Goal: Complete application form

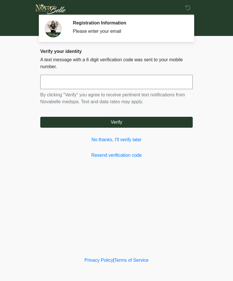
click at [166, 87] on input "text" at bounding box center [116, 82] width 152 height 14
type input "******"
click at [159, 122] on button "Verify" at bounding box center [116, 122] width 152 height 11
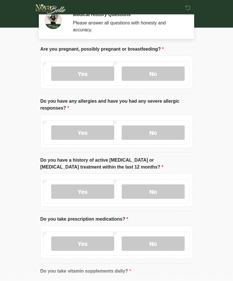
scroll to position [8, 0]
click at [167, 75] on label "No" at bounding box center [153, 73] width 63 height 14
click at [169, 133] on label "No" at bounding box center [153, 132] width 63 height 14
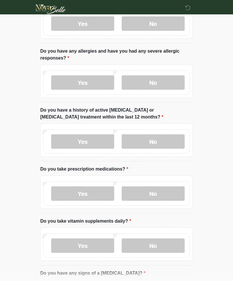
scroll to position [61, 0]
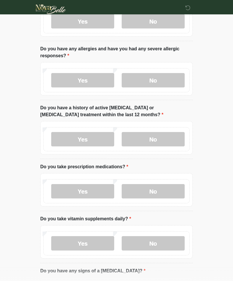
click at [173, 138] on label "No" at bounding box center [153, 139] width 63 height 14
click at [173, 189] on label "No" at bounding box center [153, 191] width 63 height 14
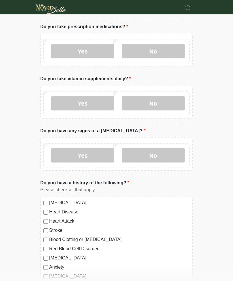
scroll to position [201, 0]
click at [165, 103] on label "No" at bounding box center [153, 103] width 63 height 14
click at [175, 154] on label "No" at bounding box center [153, 155] width 63 height 14
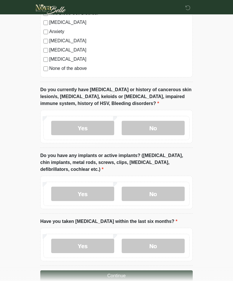
scroll to position [447, 0]
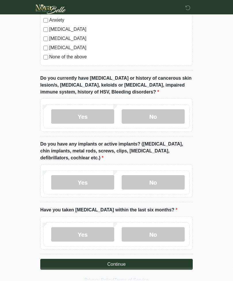
click at [168, 114] on label "No" at bounding box center [153, 116] width 63 height 14
click at [170, 177] on label "No" at bounding box center [153, 182] width 63 height 14
click at [170, 229] on label "No" at bounding box center [153, 234] width 63 height 14
click at [179, 266] on button "Continue" at bounding box center [116, 264] width 152 height 11
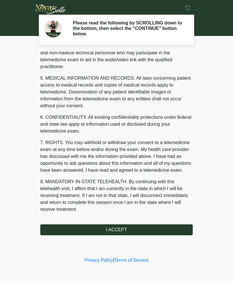
scroll to position [168, 0]
click at [157, 233] on button "I ACCEPT" at bounding box center [116, 229] width 152 height 11
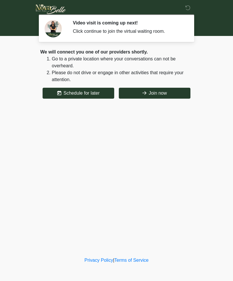
click at [162, 93] on button "Join now" at bounding box center [155, 93] width 72 height 11
